Goal: Find specific page/section: Find specific page/section

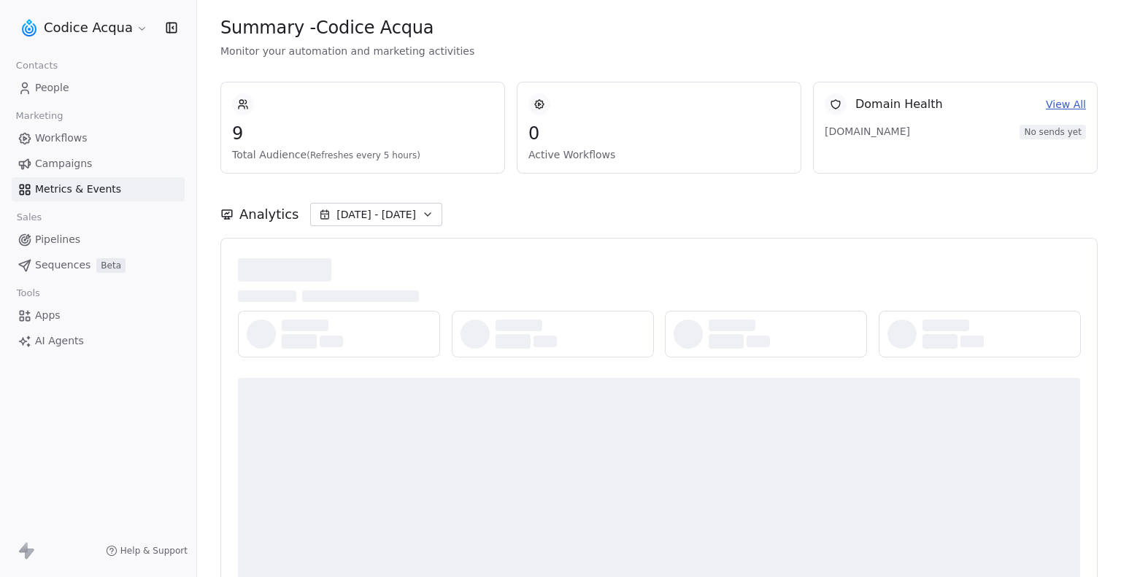
click at [64, 85] on span "People" at bounding box center [52, 87] width 34 height 15
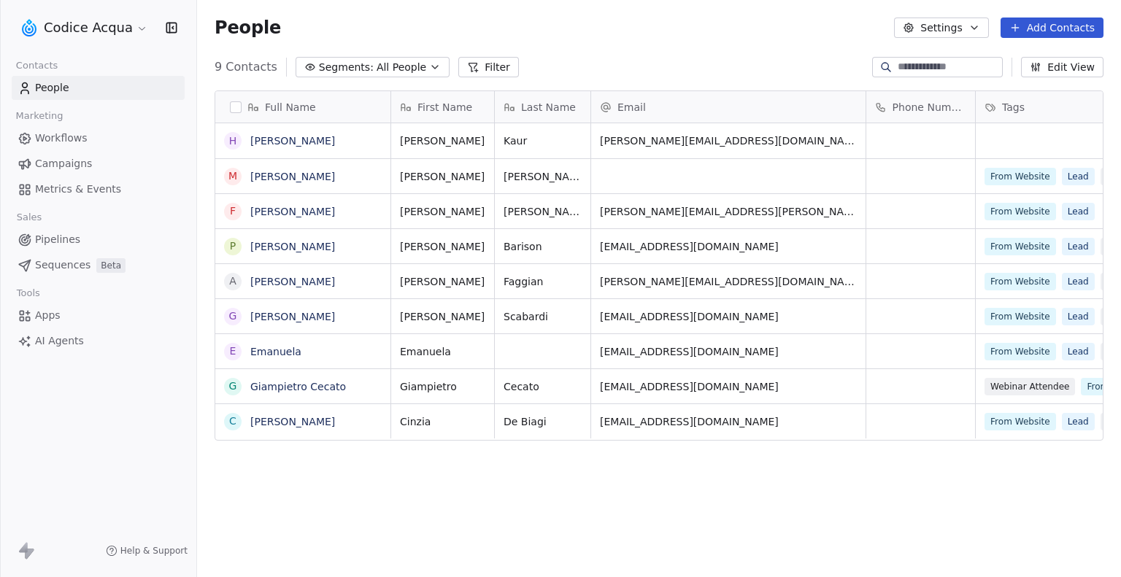
scroll to position [497, 912]
click at [277, 142] on link "[PERSON_NAME]" at bounding box center [292, 141] width 85 height 12
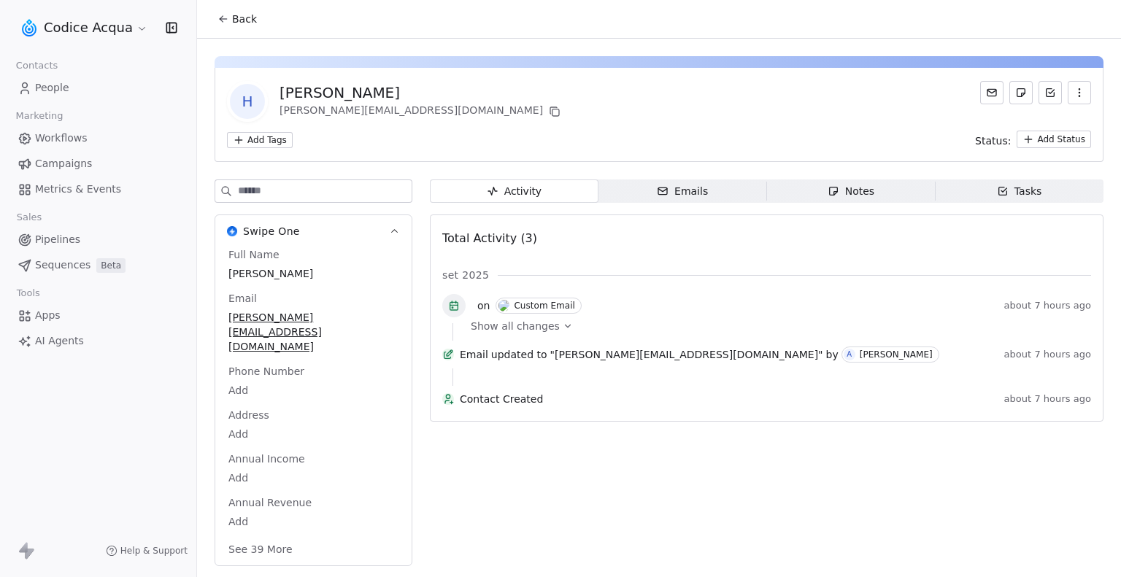
click at [676, 192] on div "Emails" at bounding box center [682, 191] width 51 height 15
